Goal: Task Accomplishment & Management: Use online tool/utility

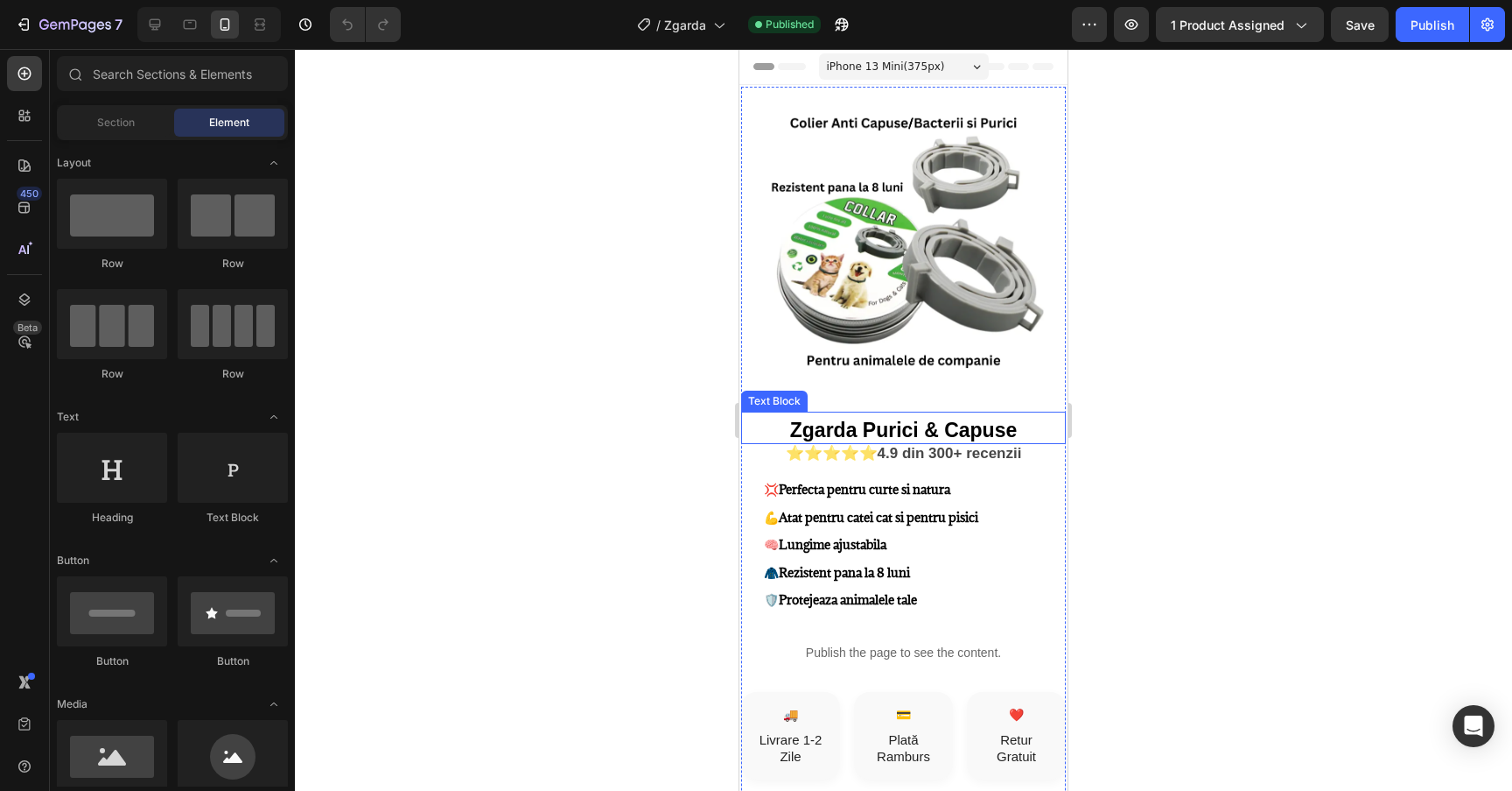
click at [789, 431] on p "Zgarda Purici & Capuse" at bounding box center [903, 432] width 322 height 20
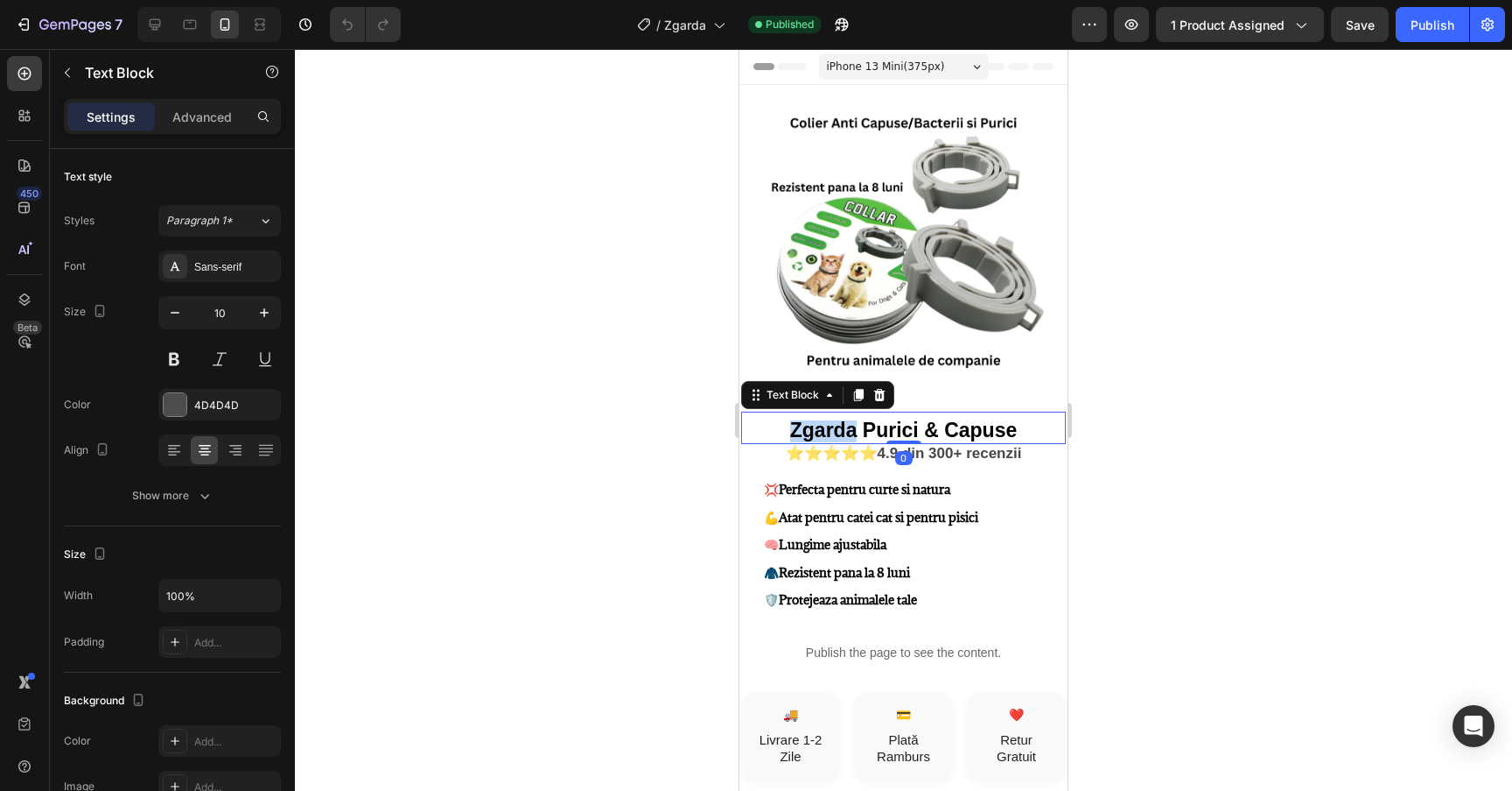
click at [789, 431] on p "Zgarda Purici & Capuse" at bounding box center [903, 432] width 322 height 20
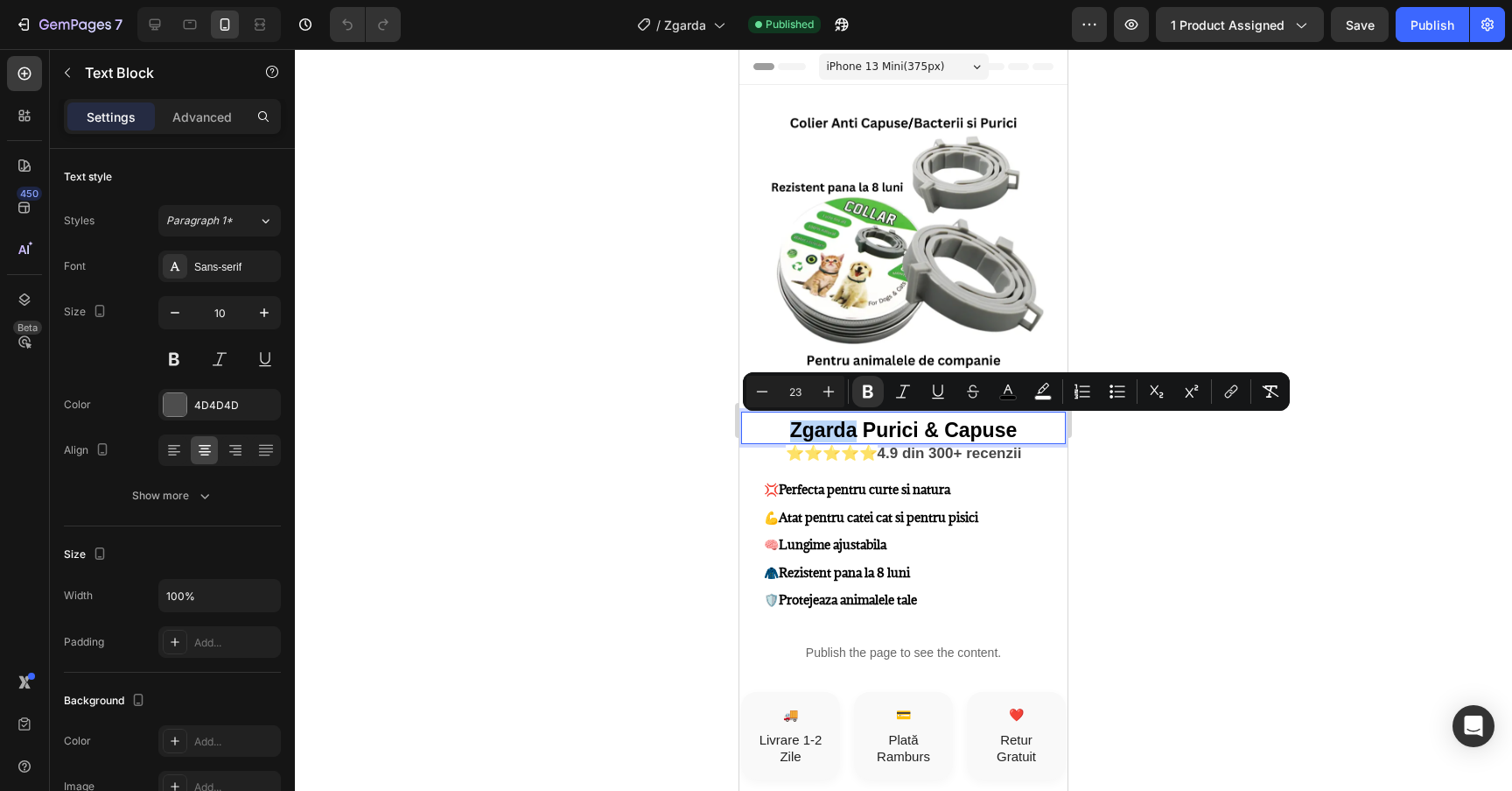
click at [789, 431] on p "Zgarda Purici & Capuse" at bounding box center [903, 432] width 322 height 20
click at [789, 427] on p "Zgarda Purici & Capuse" at bounding box center [903, 432] width 322 height 20
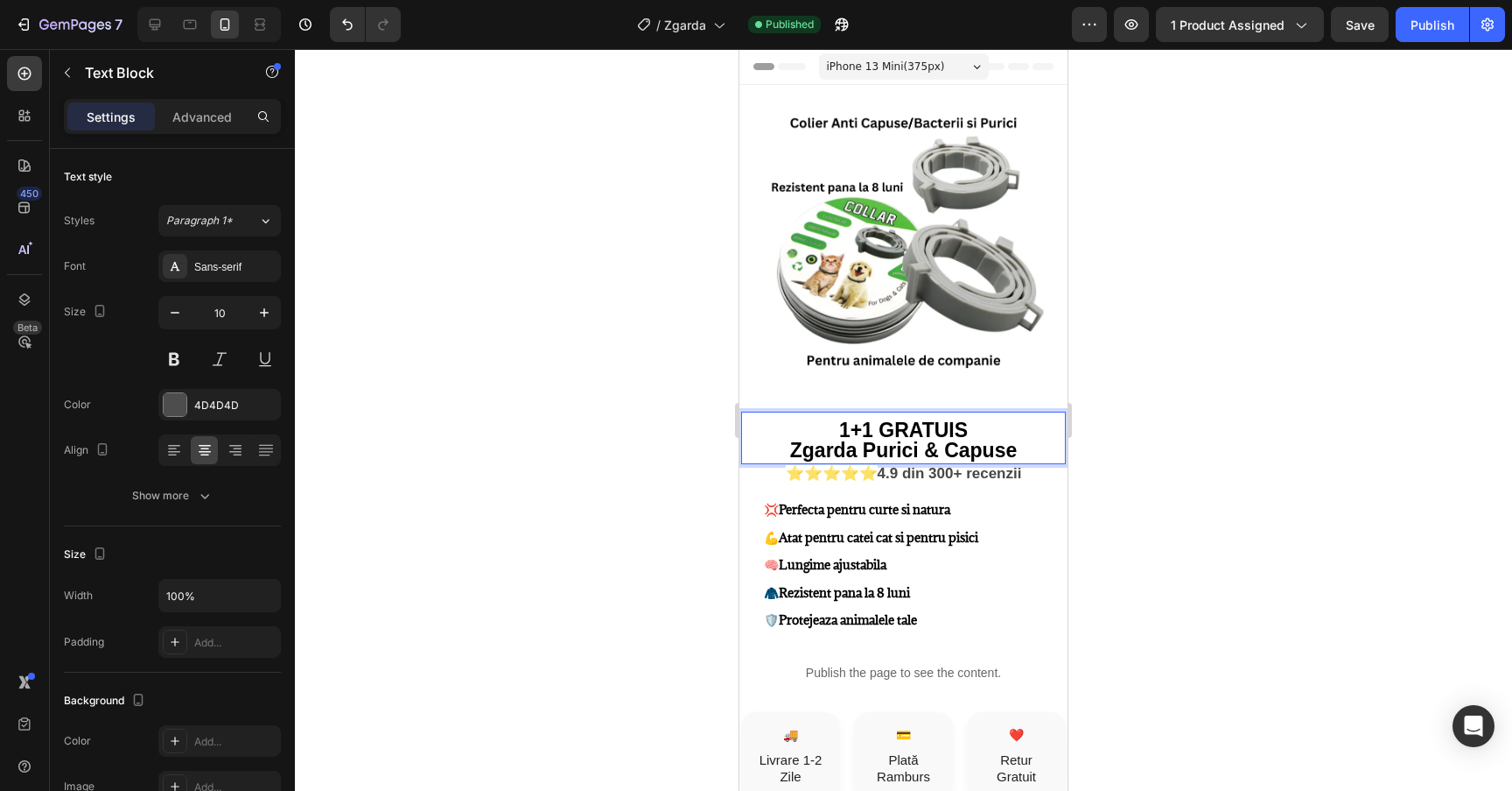
click at [978, 430] on p "1+1 GRATUIS" at bounding box center [903, 432] width 322 height 20
drag, startPoint x: 996, startPoint y: 427, endPoint x: 824, endPoint y: 426, distance: 172.0
click at [824, 426] on p "1+1 GRATUIT" at bounding box center [903, 432] width 322 height 20
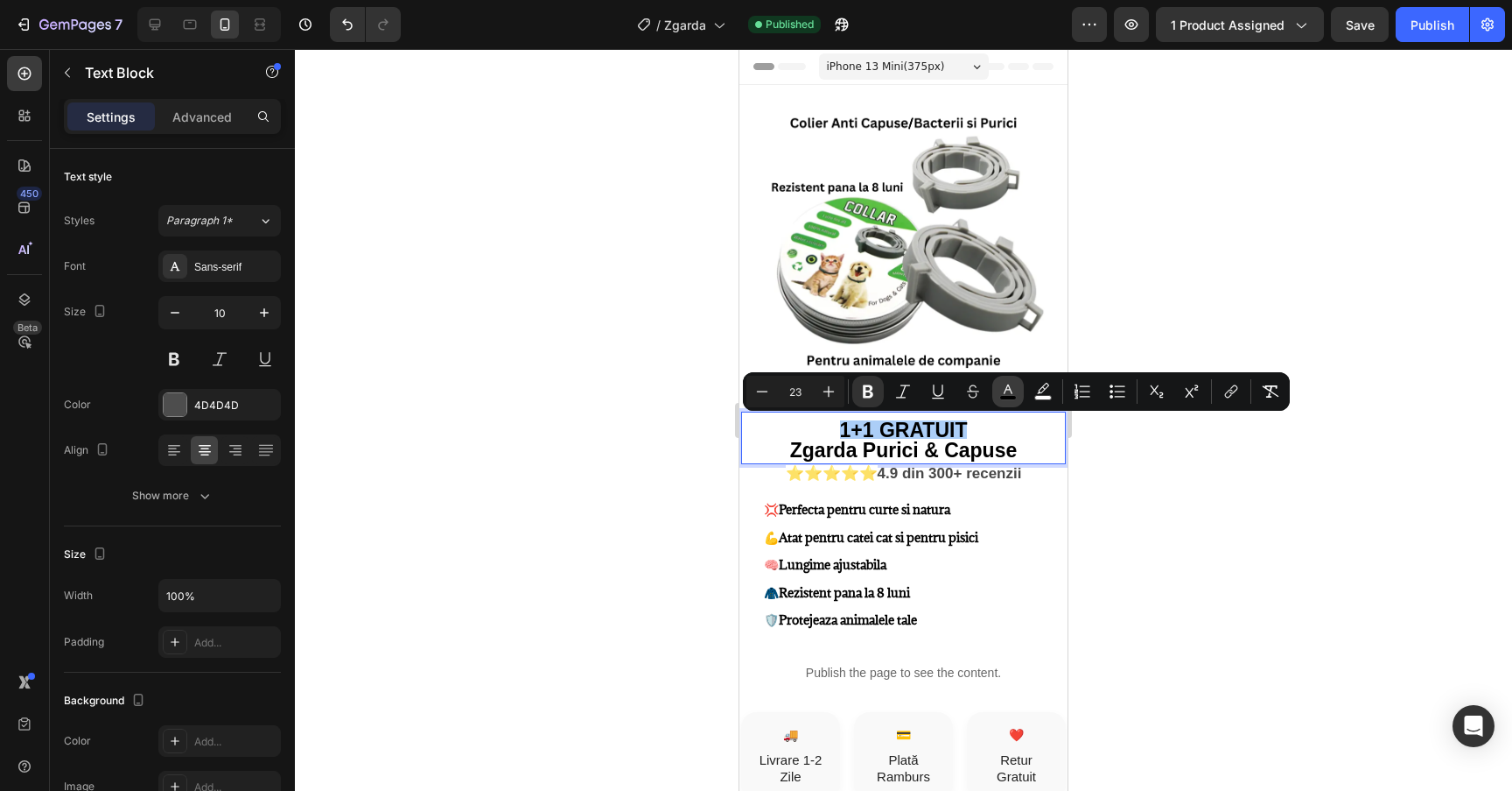
click at [1003, 384] on icon "Editor contextual toolbar" at bounding box center [1008, 391] width 18 height 18
type input "000000"
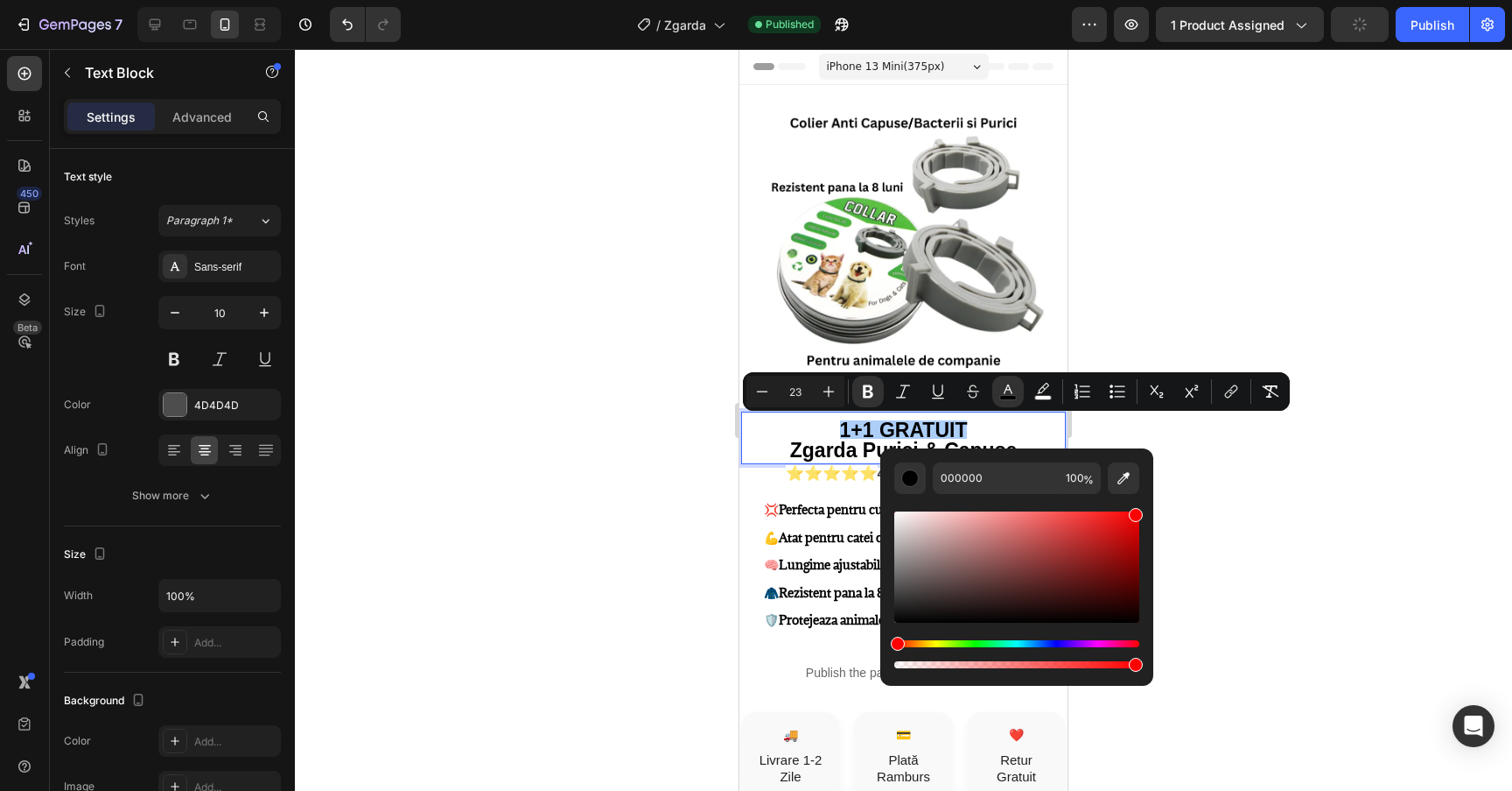
drag, startPoint x: 1129, startPoint y: 541, endPoint x: 1165, endPoint y: 474, distance: 76.1
click at [1165, 0] on body "7 Version history / Zgarda Published Preview 1 product assigned Publish 450 Bet…" at bounding box center [756, 0] width 1512 height 0
type input "FF0000"
click at [1297, 475] on div at bounding box center [903, 419] width 1217 height 741
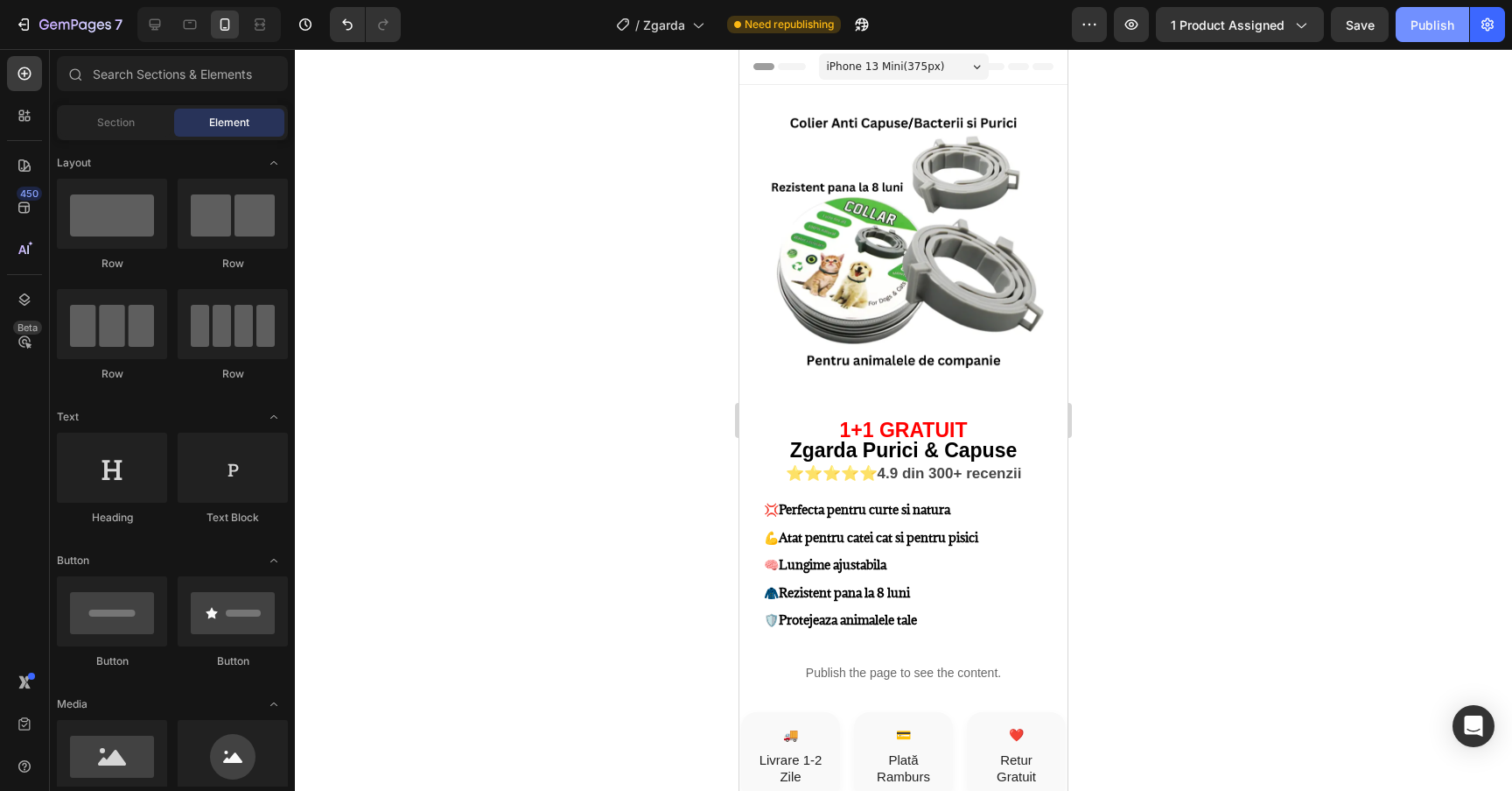
click at [1431, 22] on div "Publish" at bounding box center [1432, 25] width 43 height 18
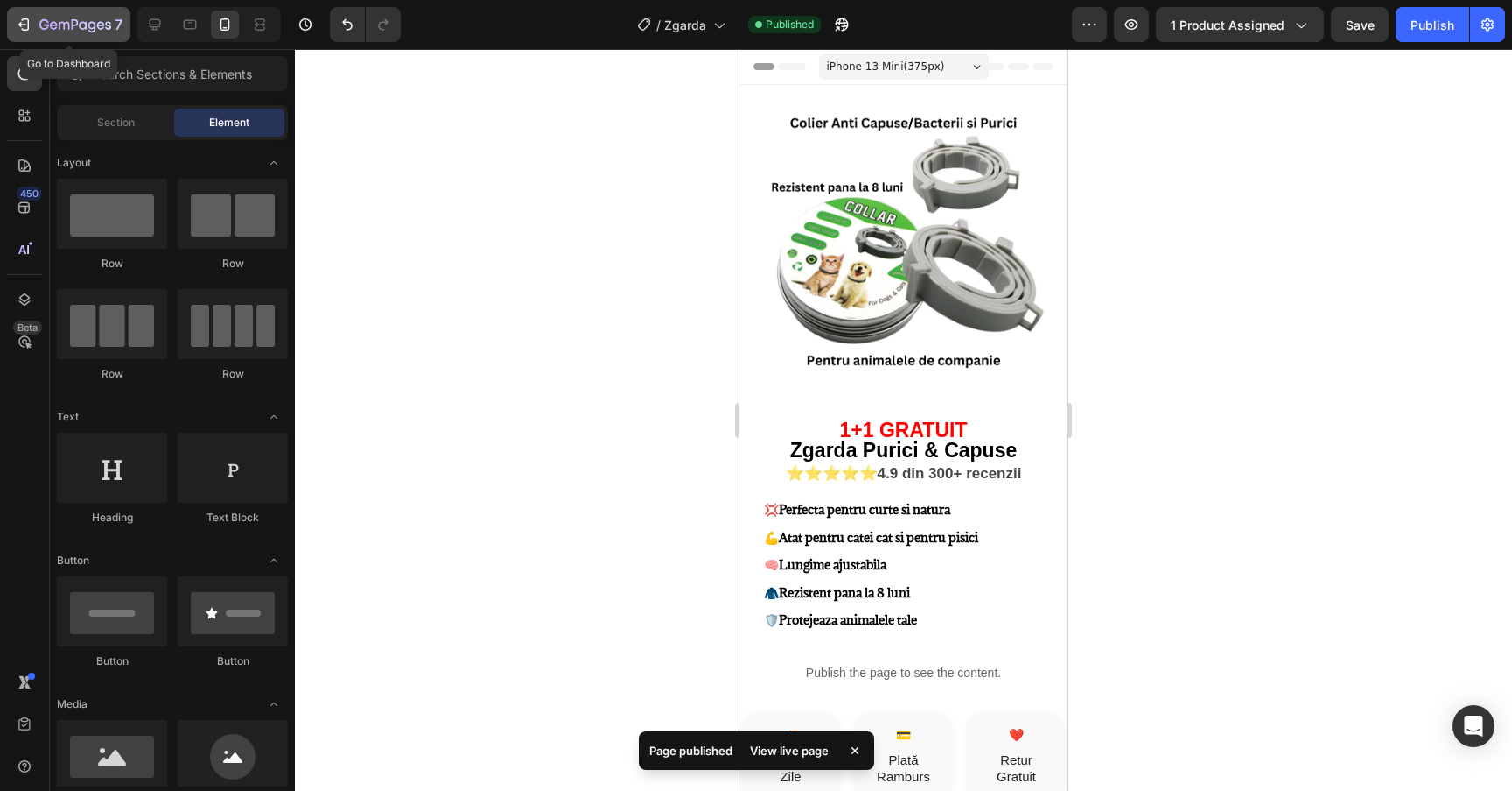
click at [17, 26] on icon "button" at bounding box center [23, 24] width 18 height 18
